Goal: Task Accomplishment & Management: Use online tool/utility

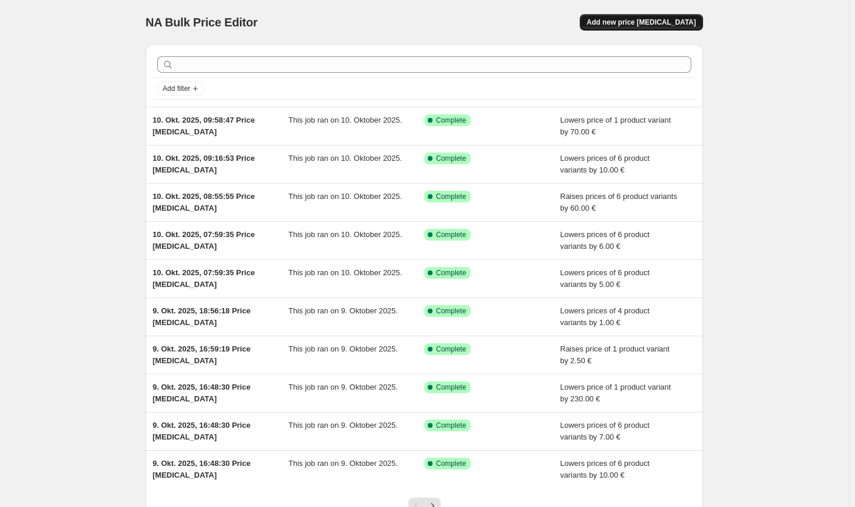
click at [678, 20] on span "Add new price [MEDICAL_DATA]" at bounding box center [641, 22] width 109 height 9
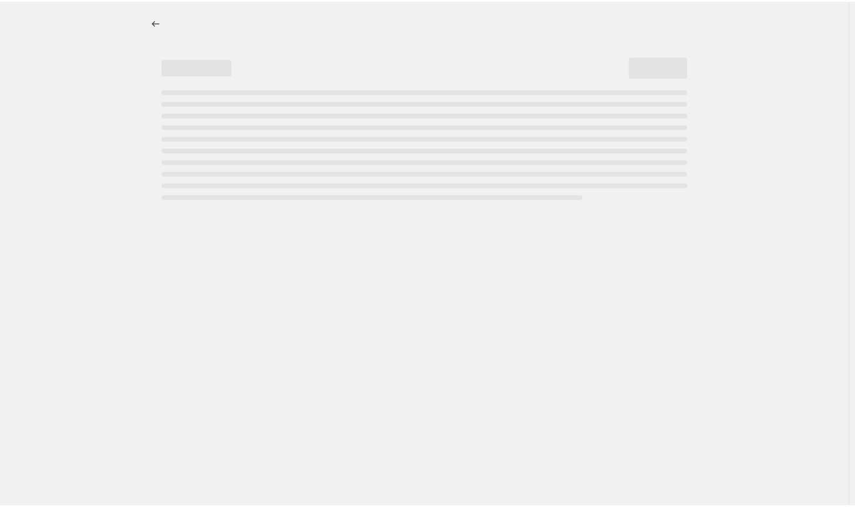
select select "percentage"
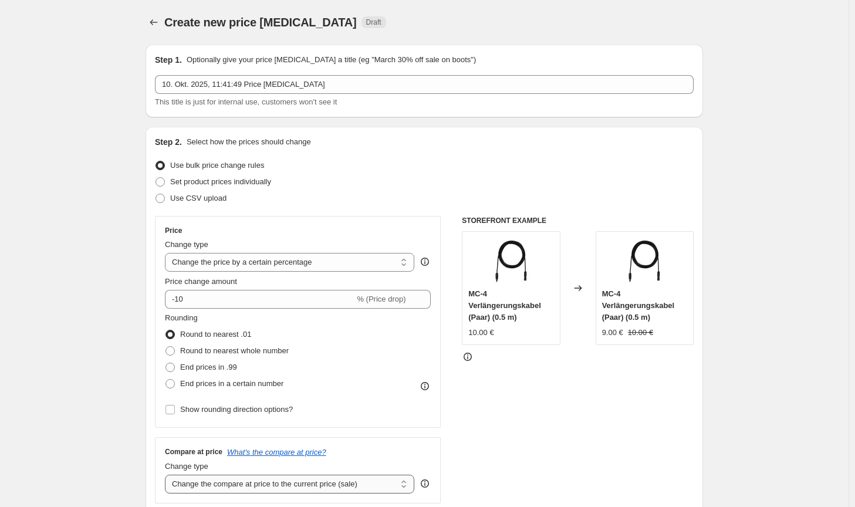
click at [300, 487] on select "Change the compare at price to the current price (sale) Change the compare at p…" at bounding box center [289, 484] width 249 height 19
select select "no_change"
click at [167, 475] on select "Change the compare at price to the current price (sale) Change the compare at p…" at bounding box center [289, 484] width 249 height 19
click at [215, 348] on span "Round to nearest whole number" at bounding box center [234, 350] width 109 height 9
click at [166, 347] on input "Round to nearest whole number" at bounding box center [165, 346] width 1 height 1
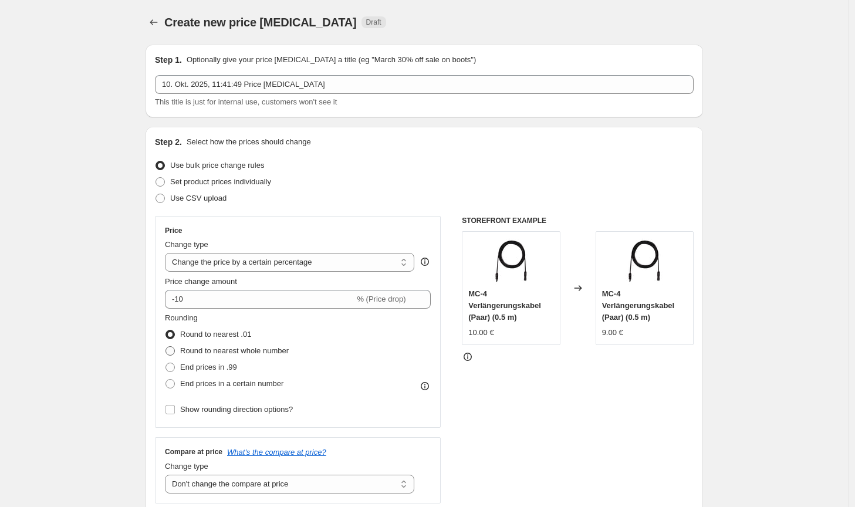
radio input "true"
click at [251, 266] on select "Change the price to a certain amount Change the price by a certain amount Chang…" at bounding box center [289, 262] width 249 height 19
select select "by"
click at [167, 253] on select "Change the price to a certain amount Change the price by a certain amount Chang…" at bounding box center [289, 262] width 249 height 19
type input "-10.00"
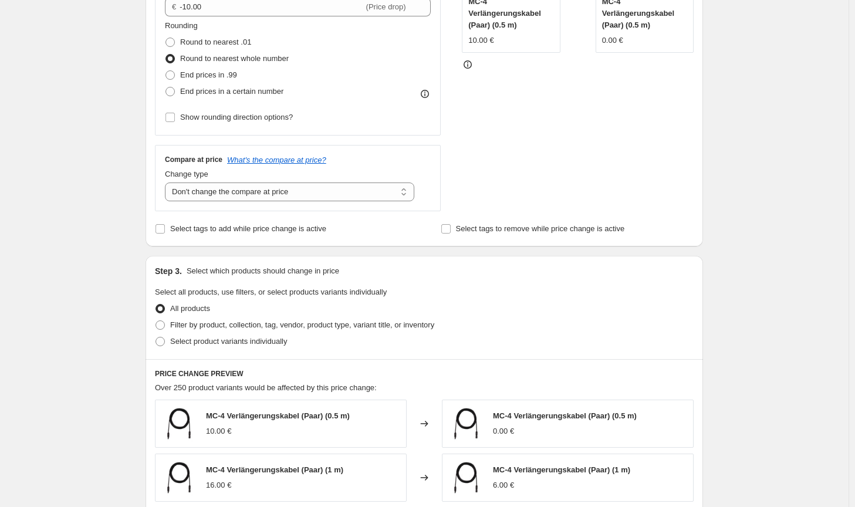
scroll to position [293, 0]
click at [374, 323] on span "Filter by product, collection, tag, vendor, product type, variant title, or inv…" at bounding box center [302, 323] width 264 height 9
click at [156, 320] on input "Filter by product, collection, tag, vendor, product type, variant title, or inv…" at bounding box center [155, 319] width 1 height 1
radio input "true"
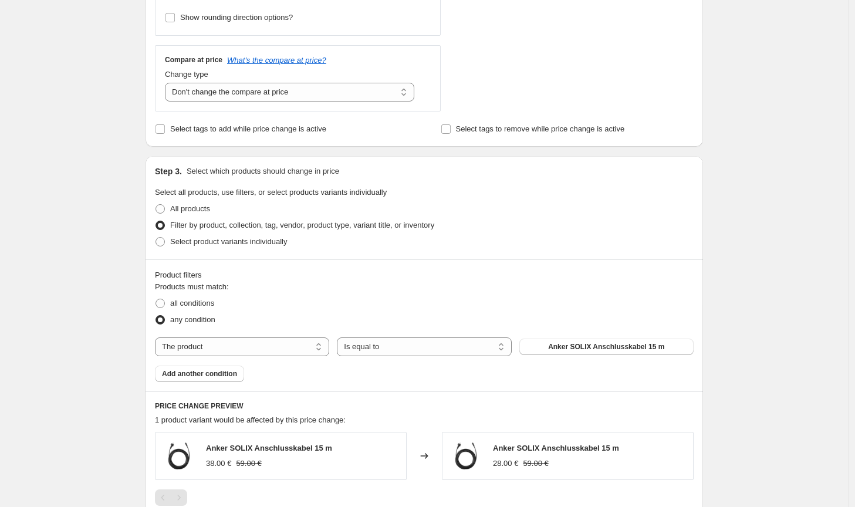
scroll to position [411, 0]
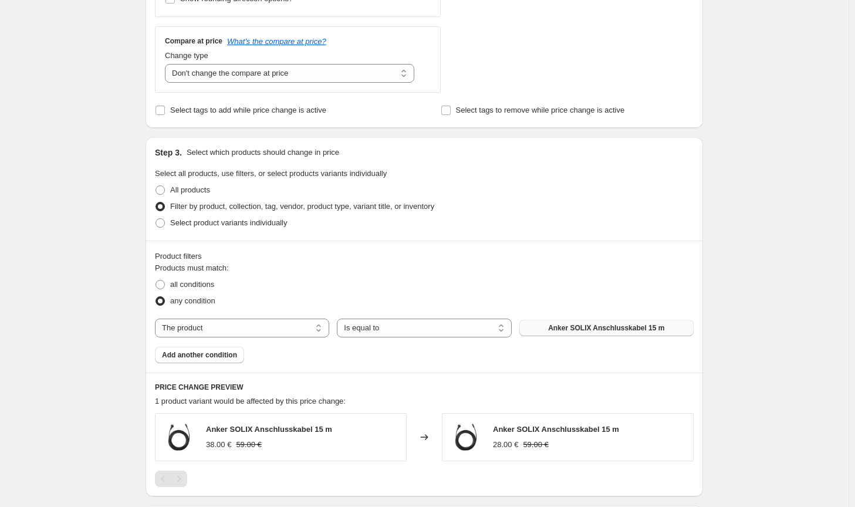
click at [589, 333] on span "Anker SOLIX Anschlusskabel 15 m" at bounding box center [606, 327] width 116 height 9
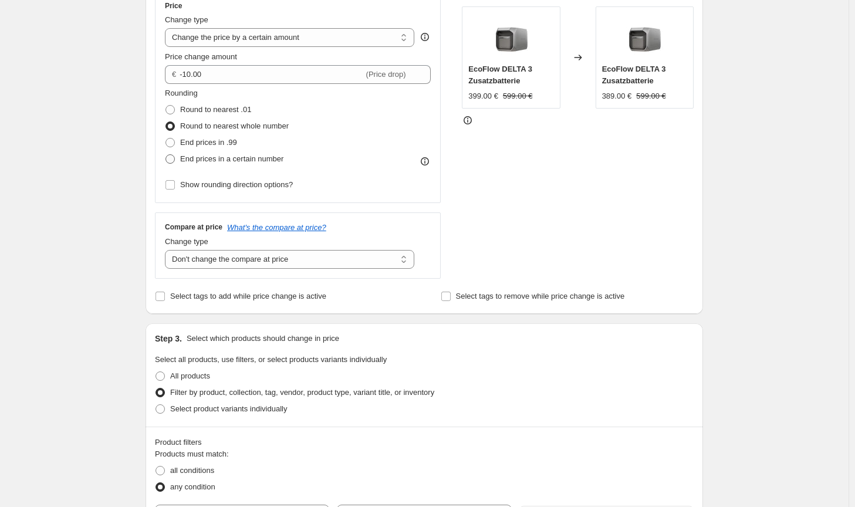
scroll to position [117, 0]
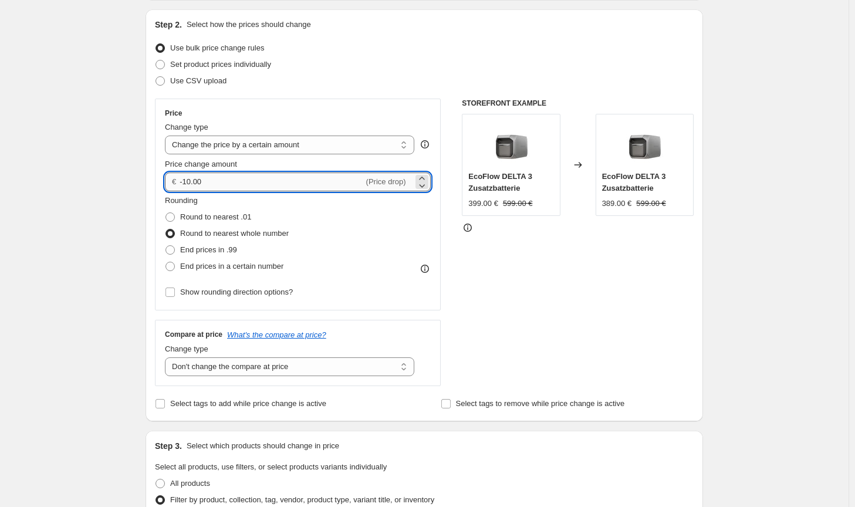
click at [187, 181] on input "-10.00" at bounding box center [272, 182] width 184 height 19
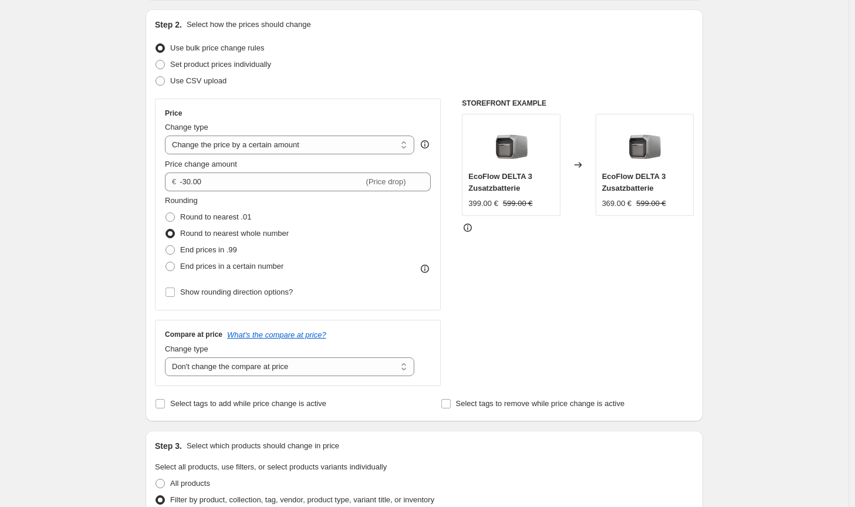
click at [563, 303] on div "STOREFRONT EXAMPLE EcoFlow DELTA 3 Zusatzbatterie 399.00 € 599.00 € Changed to …" at bounding box center [578, 243] width 232 height 288
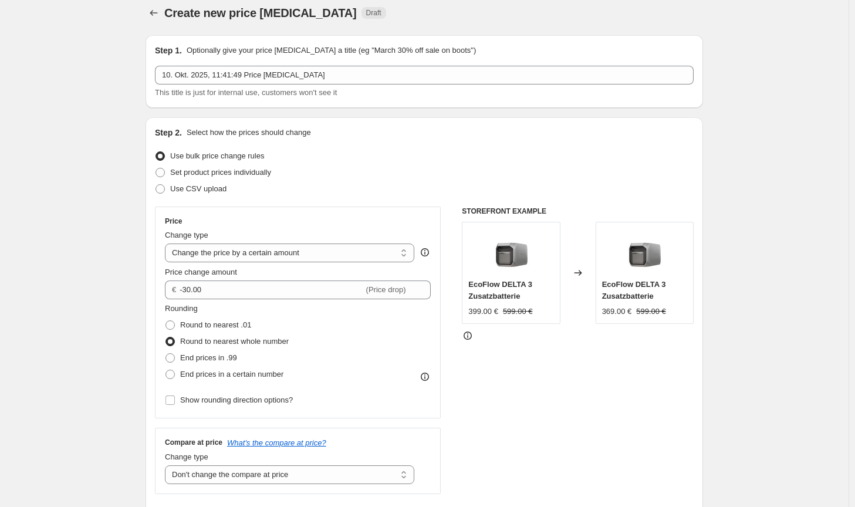
scroll to position [0, 0]
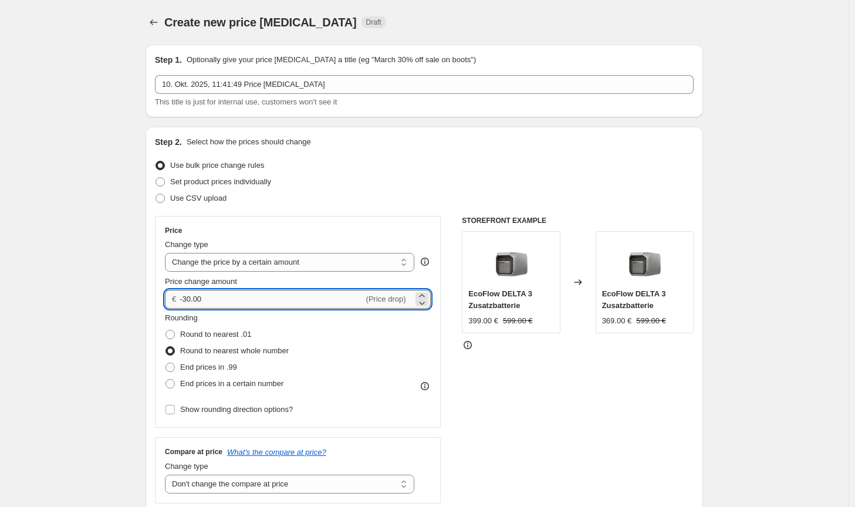
click at [188, 299] on input "-30.00" at bounding box center [272, 299] width 184 height 19
click at [660, 431] on div "STOREFRONT EXAMPLE EcoFlow DELTA 3 Zusatzbatterie 399.00 € 599.00 € Changed to …" at bounding box center [578, 360] width 232 height 288
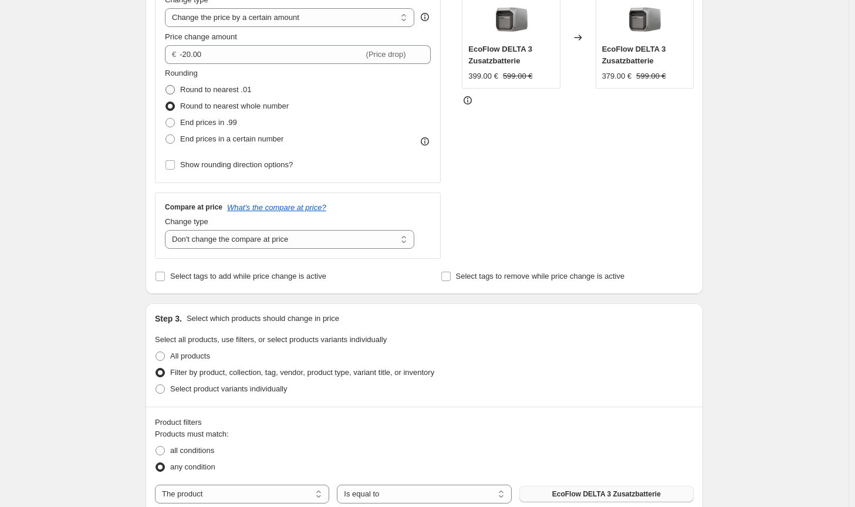
scroll to position [235, 0]
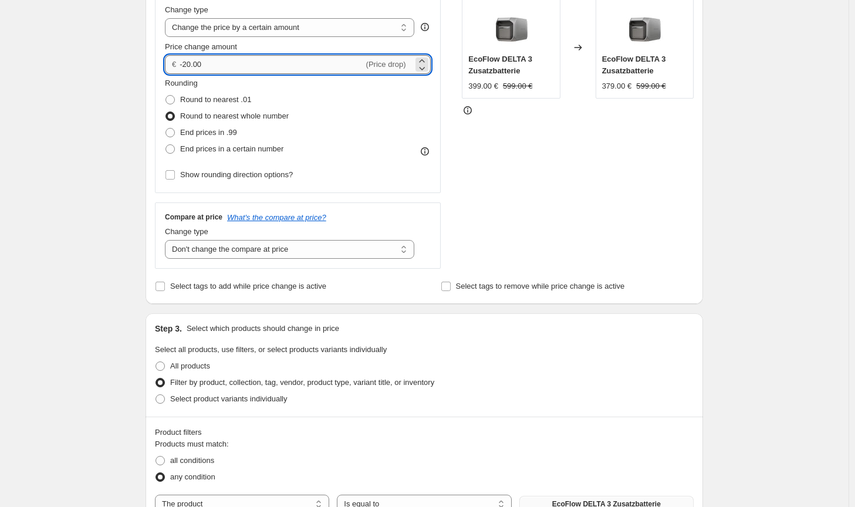
click at [190, 60] on input "-20.00" at bounding box center [272, 64] width 184 height 19
type input "-22.00"
click at [698, 321] on div "Step 3. Select which products should change in price Select all products, use f…" at bounding box center [424, 364] width 557 height 103
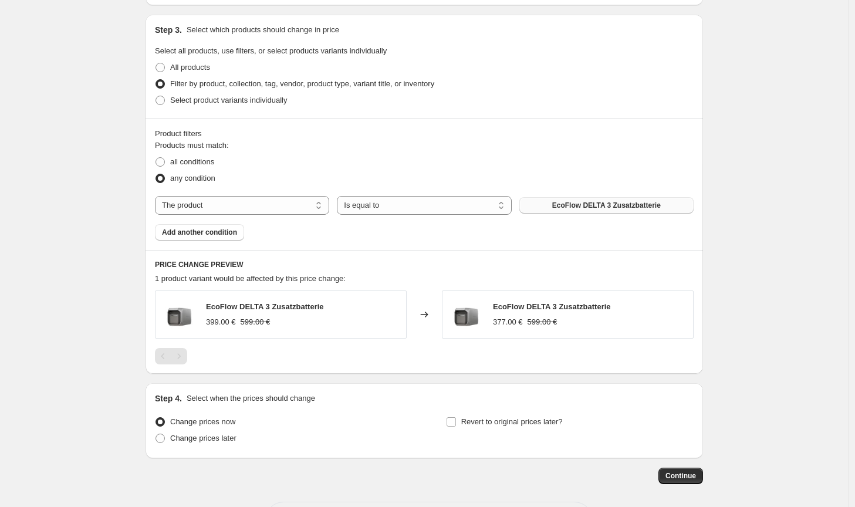
scroll to position [582, 0]
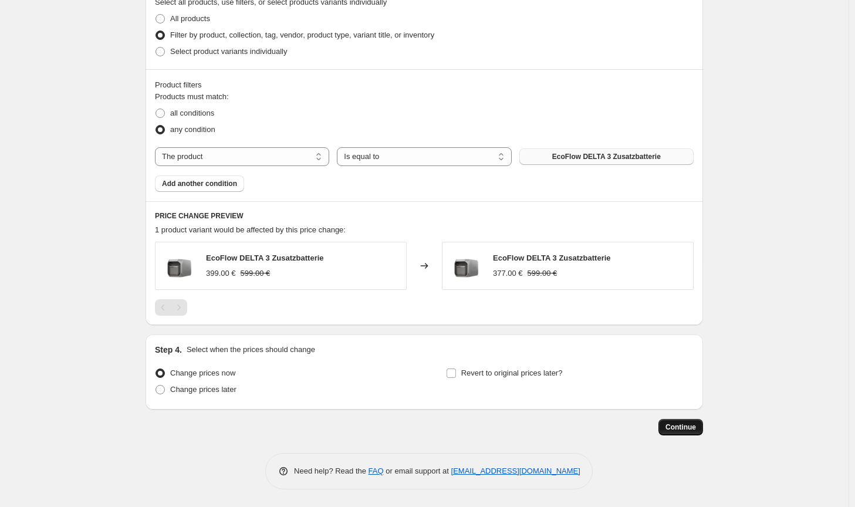
click at [684, 428] on span "Continue" at bounding box center [680, 426] width 31 height 9
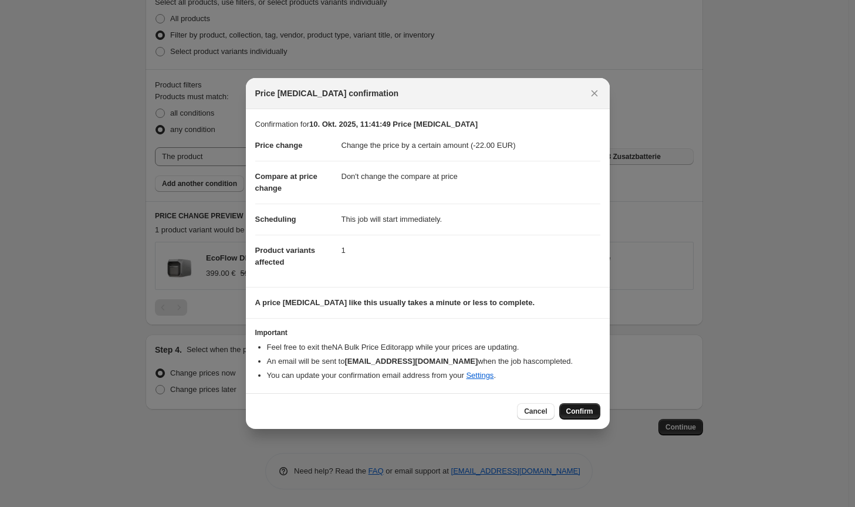
click at [585, 414] on span "Confirm" at bounding box center [579, 411] width 27 height 9
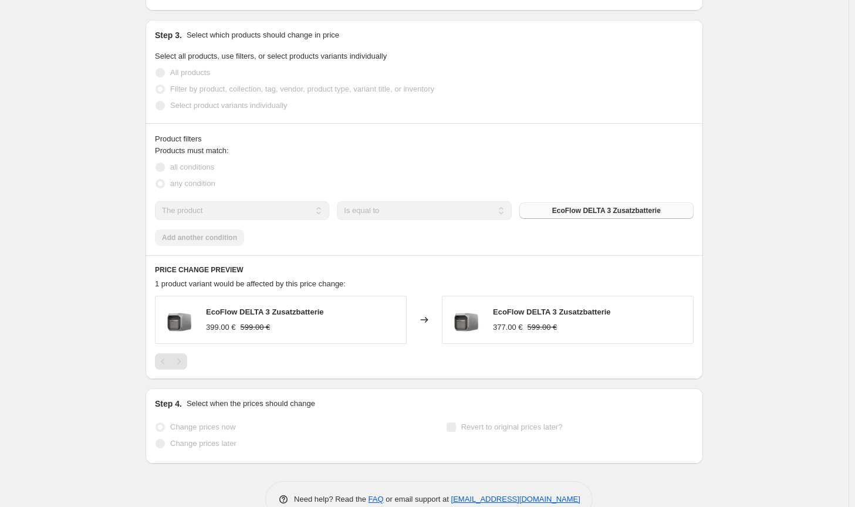
select select "by"
select select "no_change"
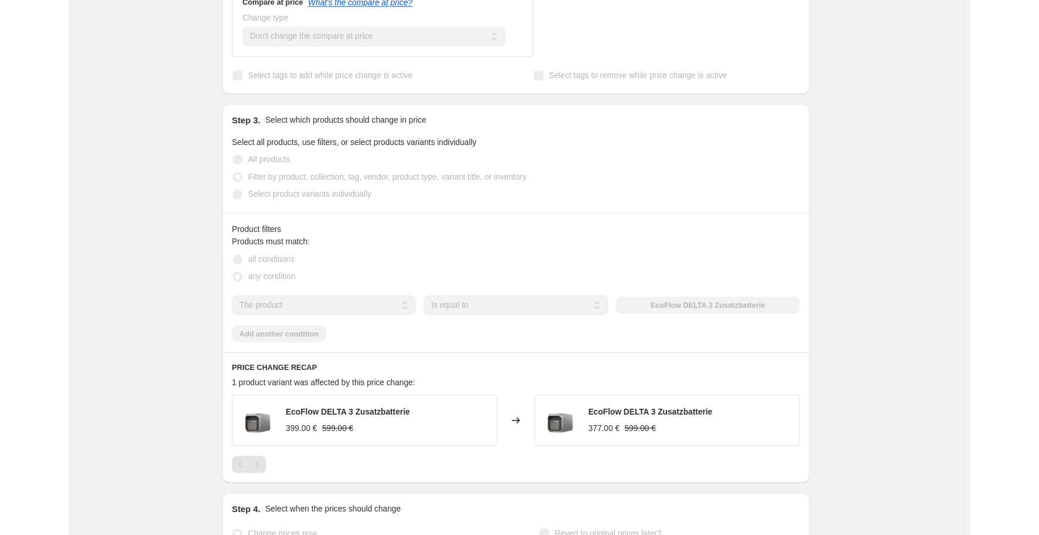
scroll to position [0, 0]
